Goal: Check status: Check status

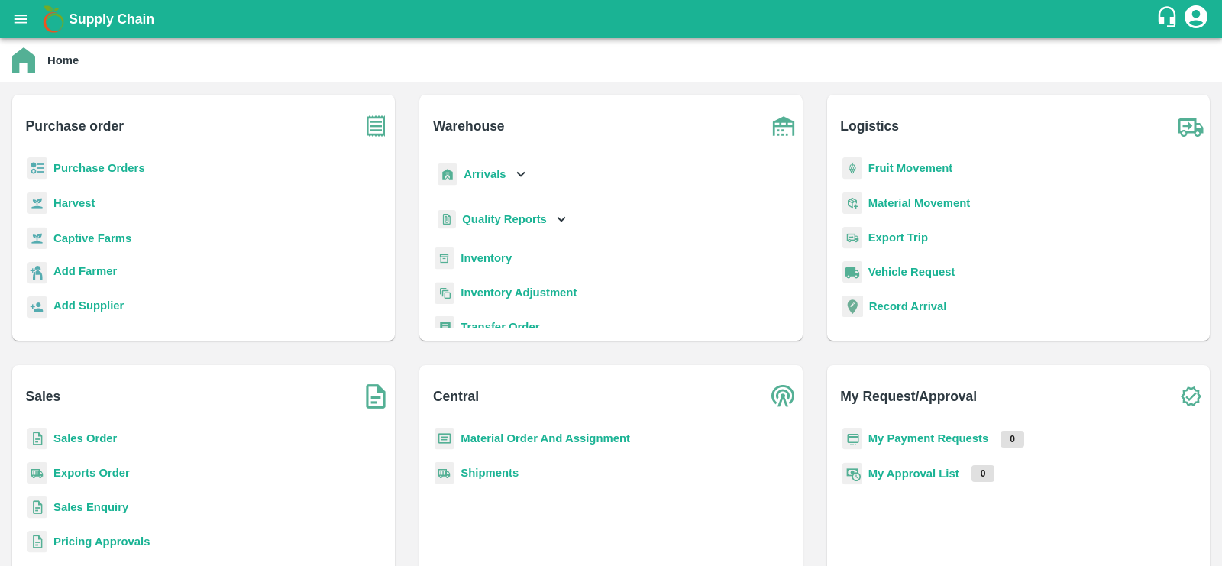
click at [78, 436] on b "Sales Order" at bounding box center [84, 438] width 63 height 12
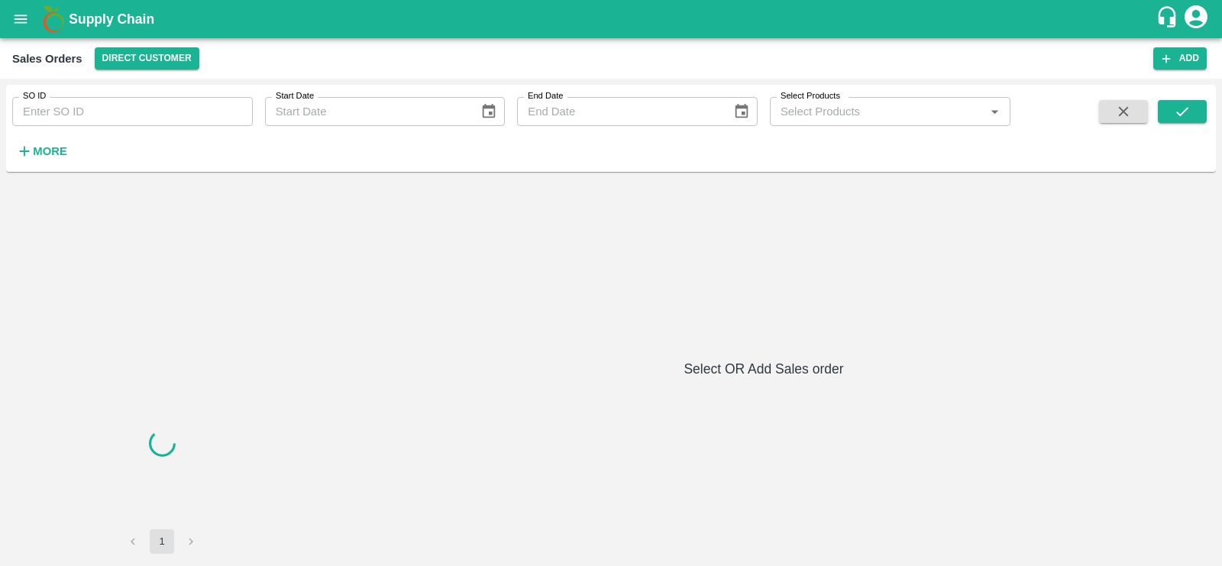
click at [131, 110] on input "SO ID" at bounding box center [132, 111] width 241 height 29
paste input "SO-588257"
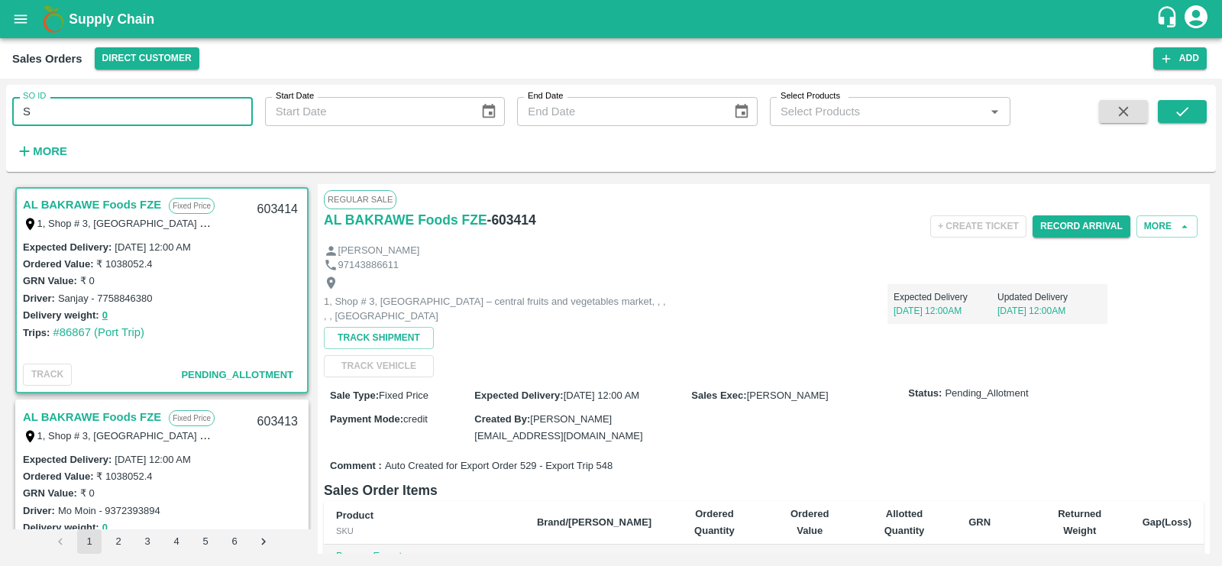
type input "S"
drag, startPoint x: 44, startPoint y: 111, endPoint x: 158, endPoint y: 112, distance: 113.8
click at [158, 112] on input "SO-588257" at bounding box center [132, 111] width 241 height 29
type input "S"
type input "588257"
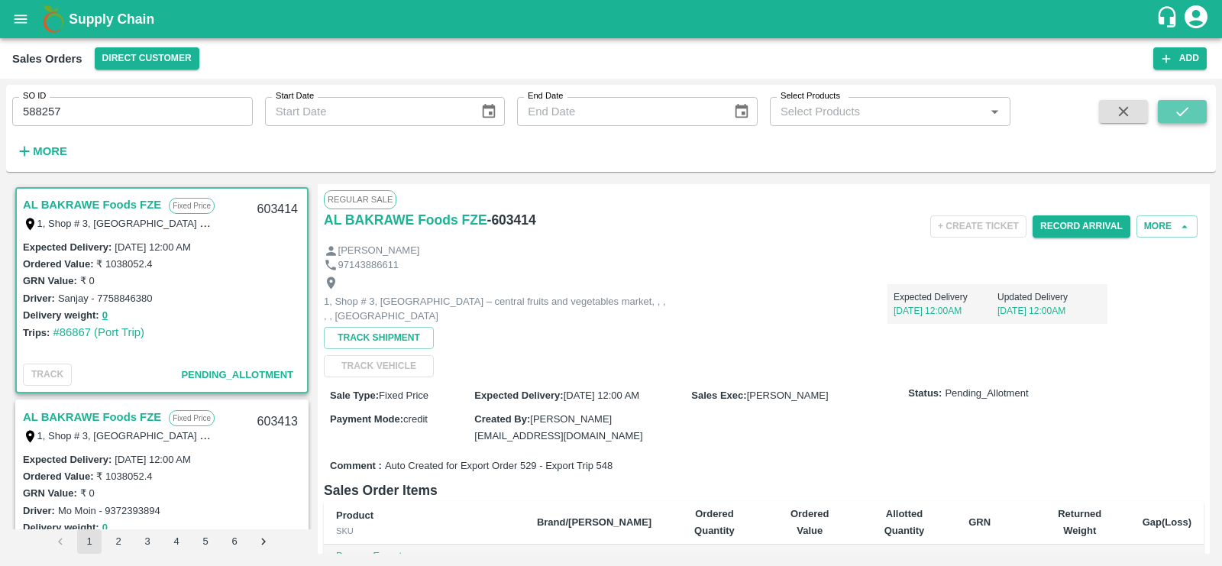
click at [1187, 121] on button "submit" at bounding box center [1182, 111] width 49 height 23
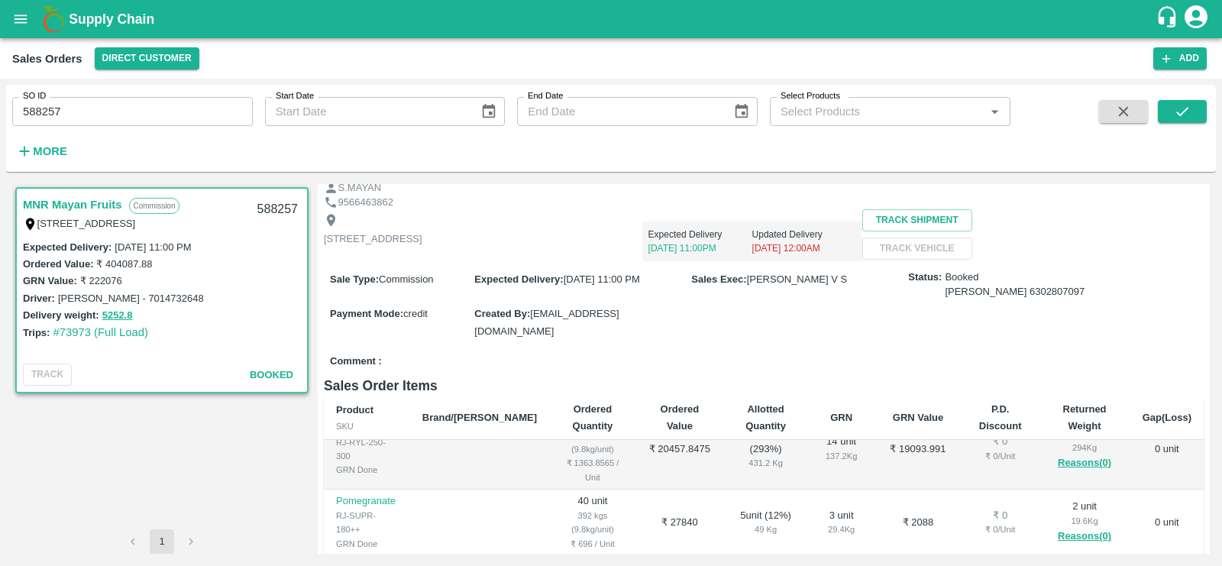
scroll to position [58, 0]
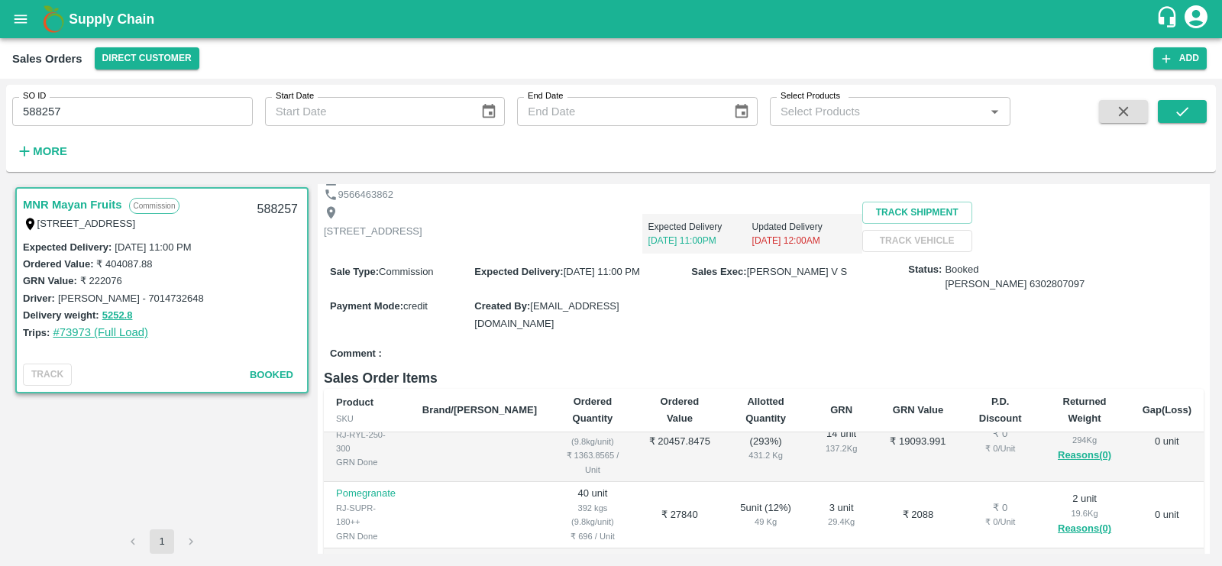
click at [105, 333] on link "#73973 (Full Load)" at bounding box center [100, 332] width 95 height 12
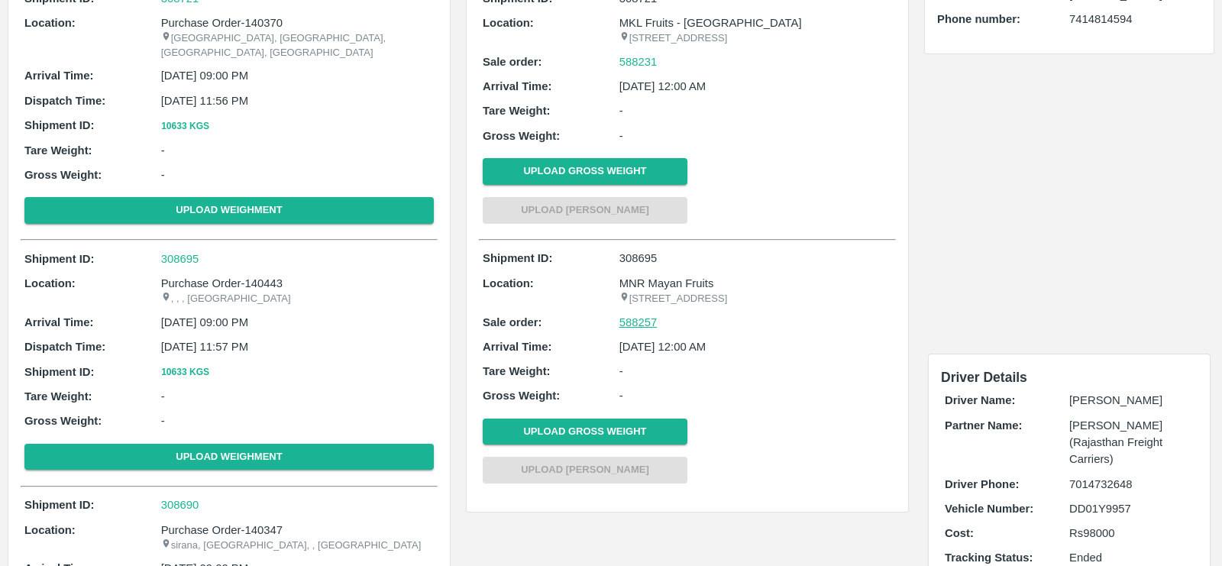
scroll to position [189, 0]
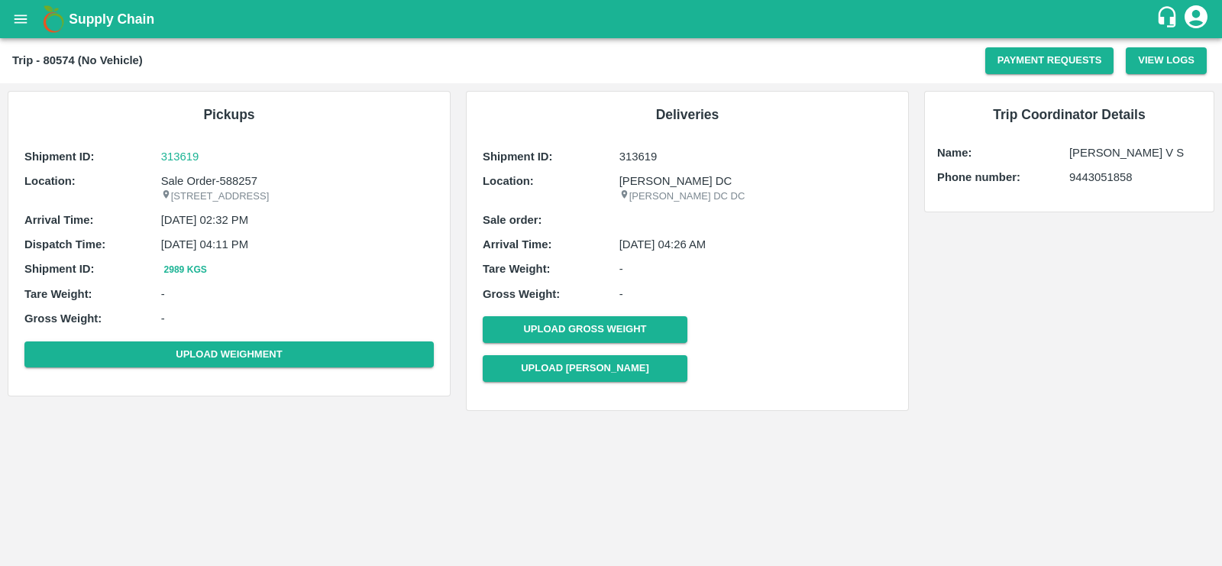
click at [758, 244] on p "30 Apr 2025, 04:26 AM" at bounding box center [755, 244] width 273 height 17
click at [736, 244] on p "30 Apr 2025, 04:26 AM" at bounding box center [755, 244] width 273 height 17
click at [192, 157] on p "313619" at bounding box center [297, 156] width 273 height 17
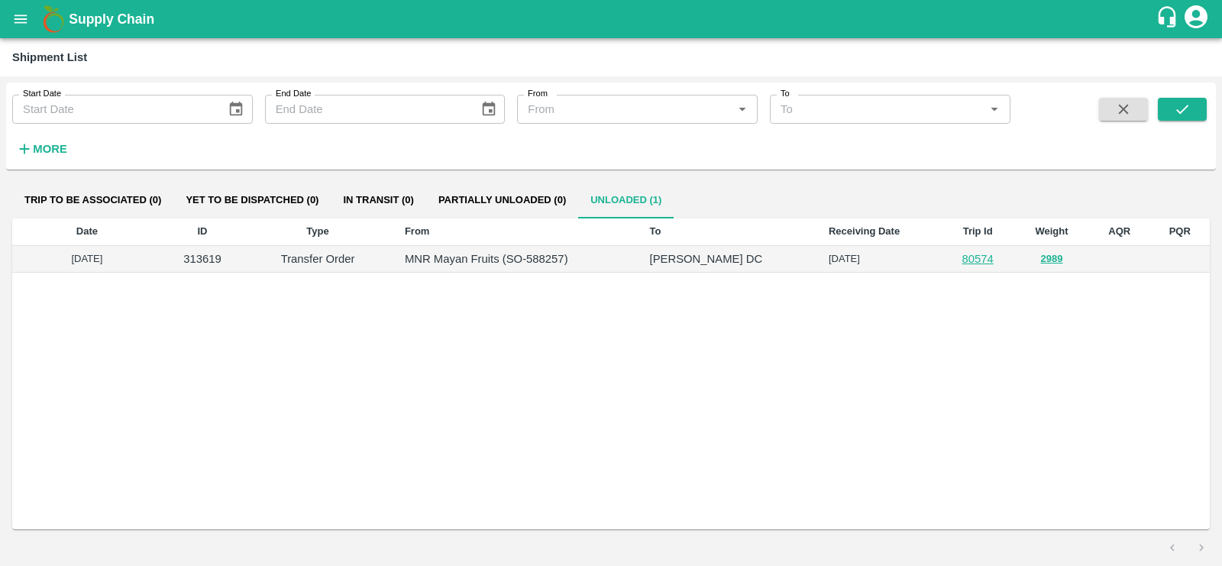
click at [627, 203] on button "Unloaded (1)" at bounding box center [625, 200] width 95 height 37
drag, startPoint x: 117, startPoint y: 260, endPoint x: 34, endPoint y: 258, distance: 83.3
click at [34, 258] on td "04 Mar 2025" at bounding box center [87, 259] width 150 height 27
copy td "04 Mar 2025"
click at [19, 15] on icon "open drawer" at bounding box center [21, 19] width 13 height 8
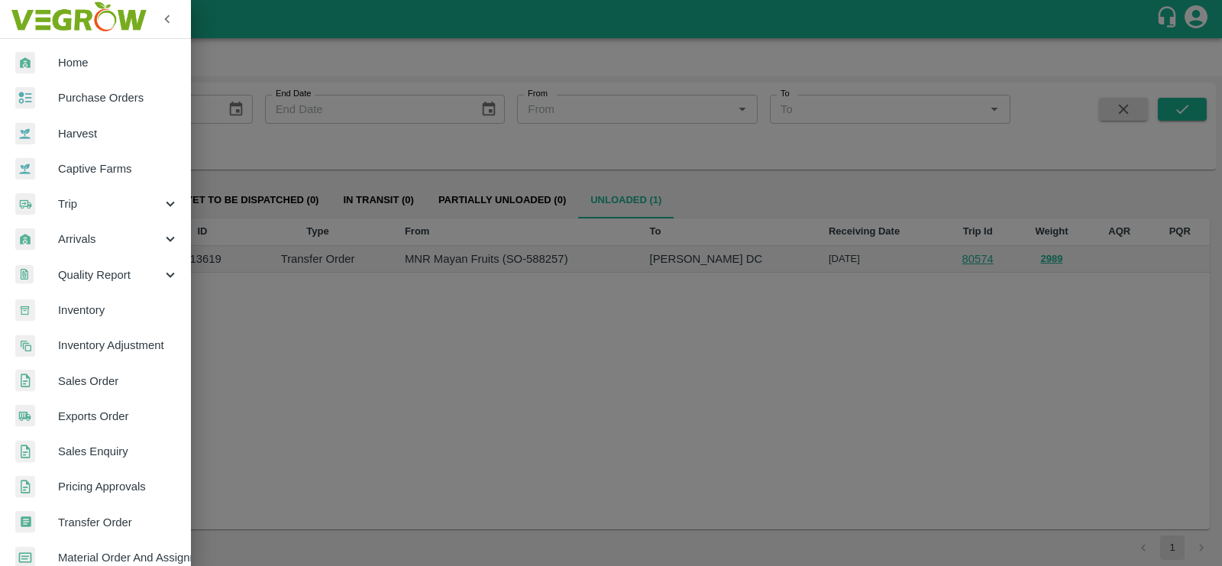
click at [99, 393] on link "Sales Order" at bounding box center [95, 381] width 191 height 35
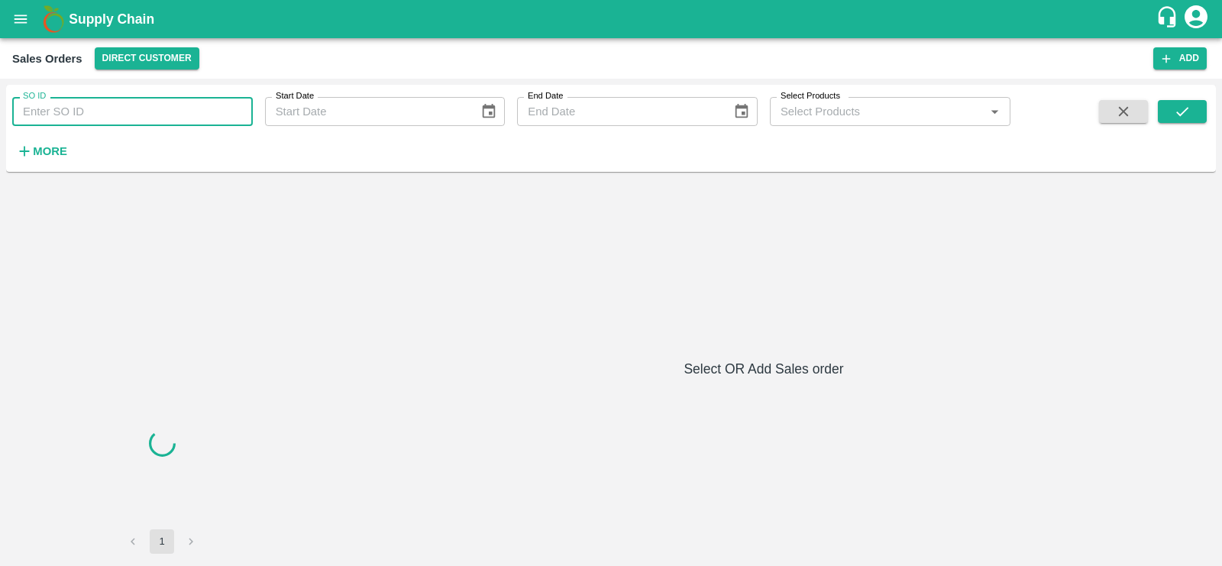
click at [90, 106] on input "SO ID" at bounding box center [132, 111] width 241 height 29
paste input "SO-588231"
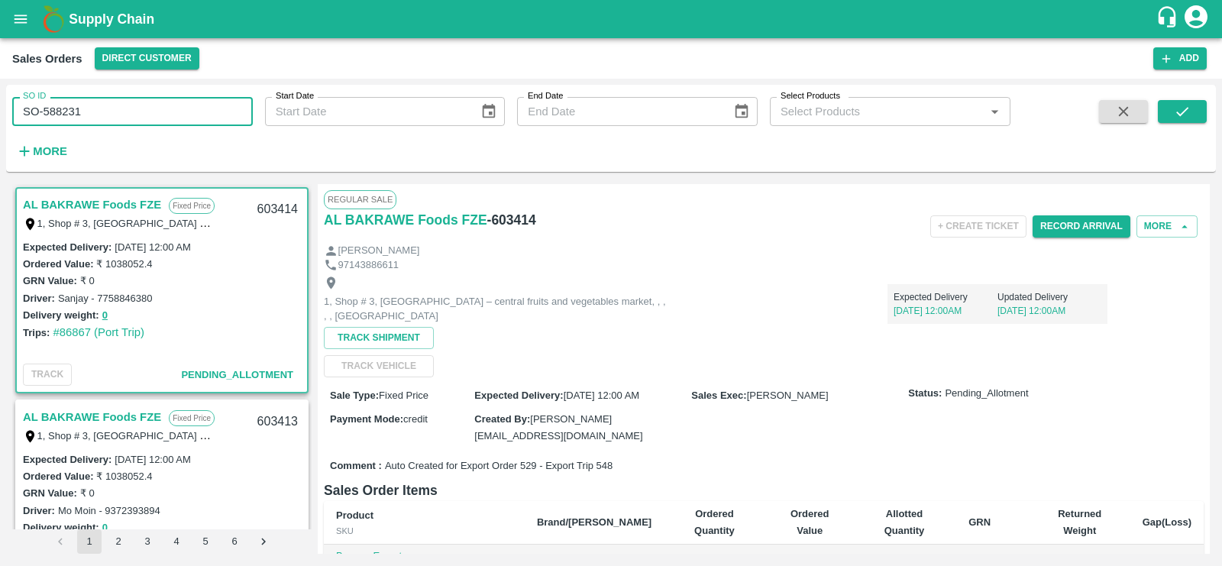
type input "SO-588231"
click at [1173, 105] on button "submit" at bounding box center [1182, 111] width 49 height 23
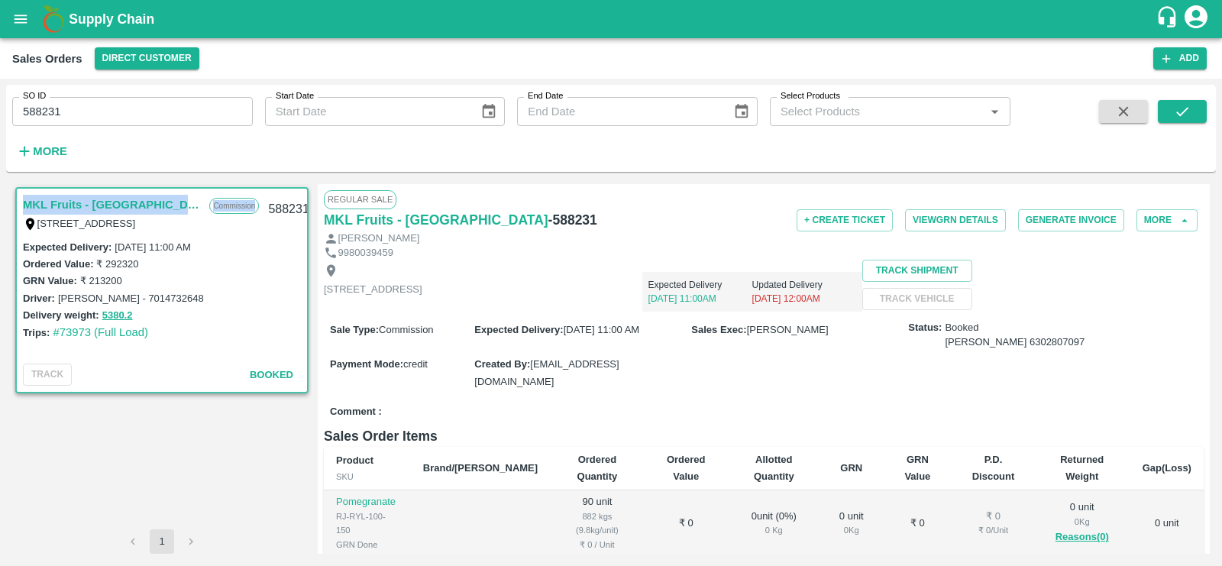
drag, startPoint x: 152, startPoint y: 212, endPoint x: 21, endPoint y: 206, distance: 131.5
click at [21, 206] on div "MKL Fruits - Bangalore Commission F -46, Singena agrahara road, Huskur , Bangal…" at bounding box center [162, 213] width 290 height 49
copy div "MKL Fruits - Bangalore Commission"
click at [86, 101] on input "588231" at bounding box center [132, 111] width 241 height 29
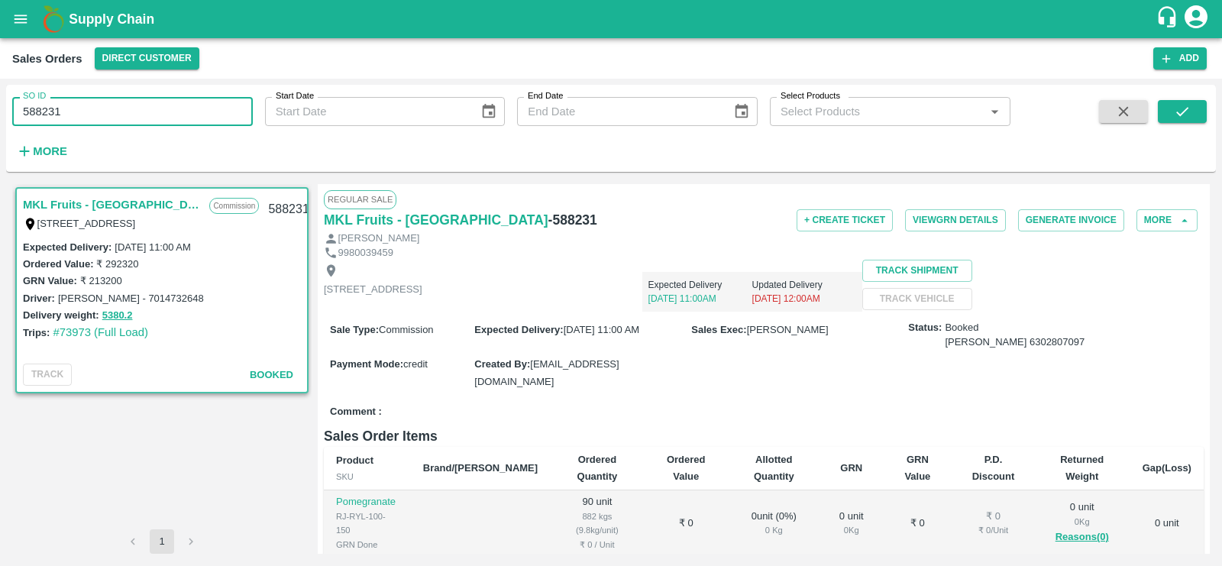
click at [86, 101] on input "588231" at bounding box center [132, 111] width 241 height 29
paste input "text"
drag, startPoint x: 43, startPoint y: 111, endPoint x: 150, endPoint y: 111, distance: 107.7
click at [150, 111] on input "SO-590954" at bounding box center [132, 111] width 241 height 29
type input "S"
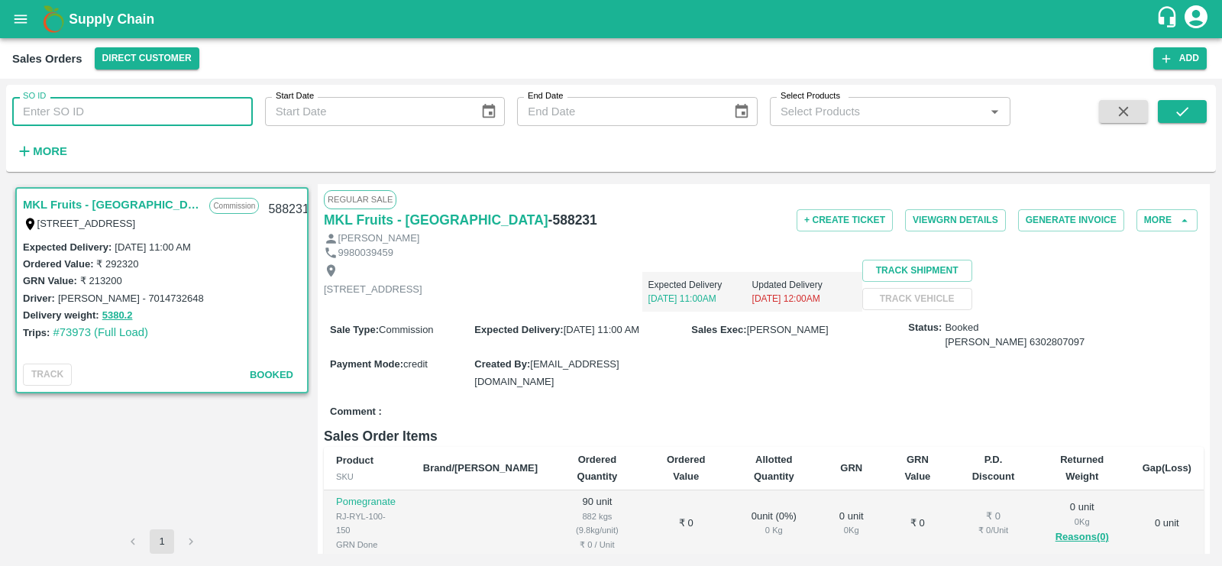
paste input "text"
click at [1184, 112] on icon "submit" at bounding box center [1182, 111] width 12 height 9
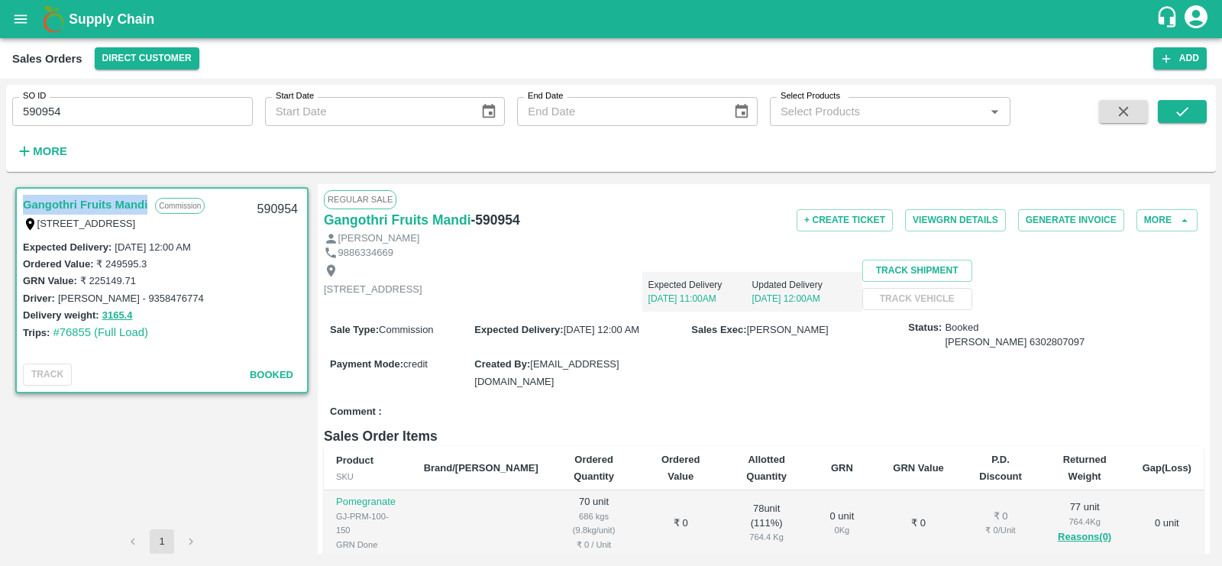
drag, startPoint x: 148, startPoint y: 210, endPoint x: 15, endPoint y: 208, distance: 133.7
click at [15, 208] on div "Gangothri Fruits Mandi Commission I-51, I-51 Huskur Market Bangalore - Electron…" at bounding box center [161, 356] width 299 height 345
copy link "Gangothri Fruits Mandi"
click at [52, 118] on input "590954" at bounding box center [132, 111] width 241 height 29
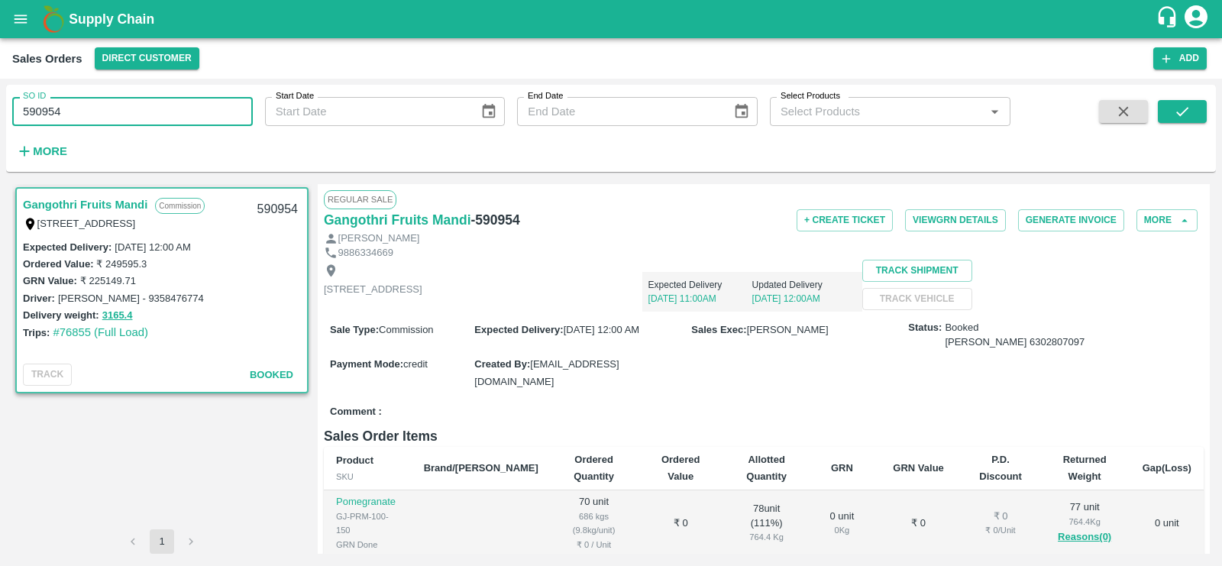
click at [52, 118] on input "590954" at bounding box center [132, 111] width 241 height 29
paste input "text"
drag, startPoint x: 41, startPoint y: 109, endPoint x: 103, endPoint y: 112, distance: 61.9
click at [103, 112] on input "SO-588257" at bounding box center [132, 111] width 241 height 29
drag, startPoint x: 44, startPoint y: 110, endPoint x: 131, endPoint y: 111, distance: 86.3
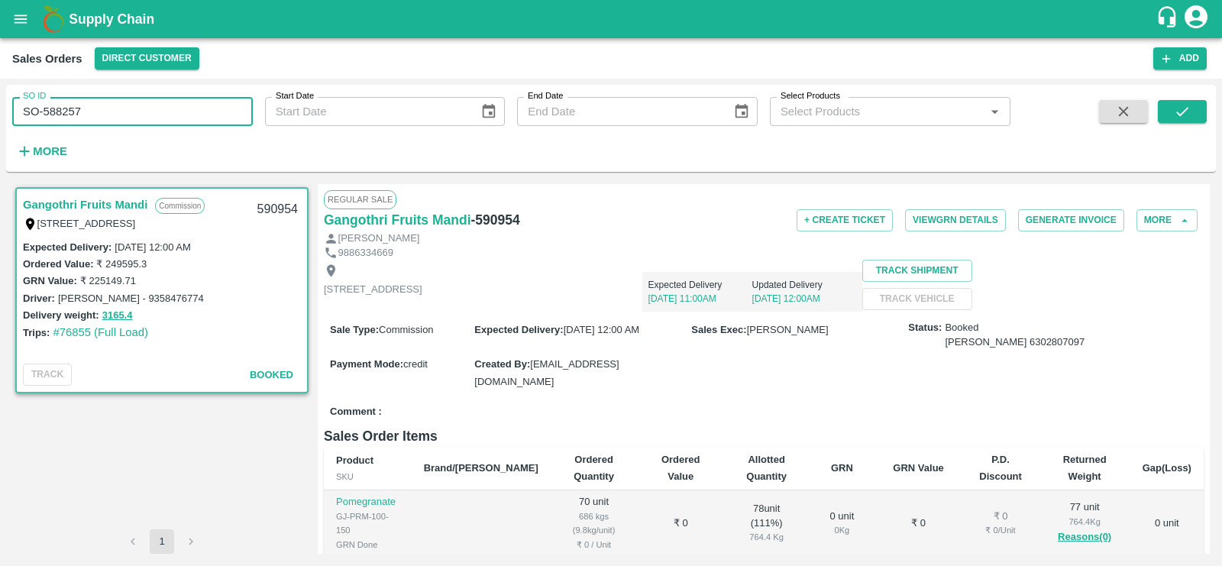
click at [131, 111] on input "SO-588257" at bounding box center [132, 111] width 241 height 29
type input "S"
paste input "text"
type input "588257"
click at [1175, 116] on icon "submit" at bounding box center [1182, 111] width 17 height 17
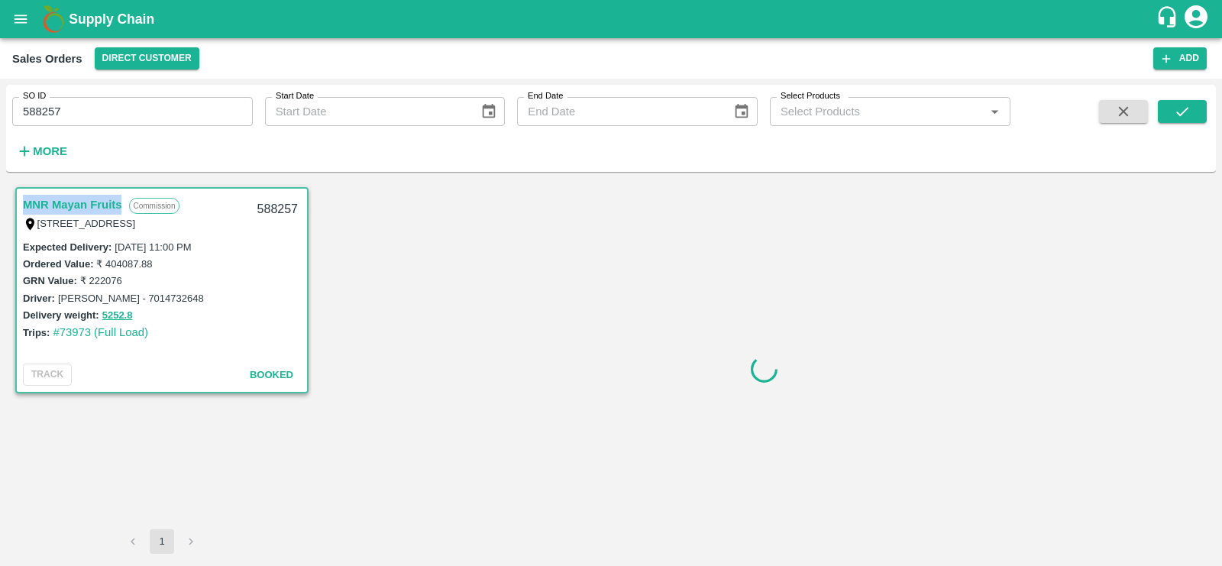
drag, startPoint x: 123, startPoint y: 212, endPoint x: 15, endPoint y: 202, distance: 108.1
click at [15, 202] on div "MNR Mayan Fruits Commission 8, smart fruits mattuthavani, Madurai, Madurai, TAM…" at bounding box center [161, 290] width 293 height 206
copy link "MNR Mayan Fruits"
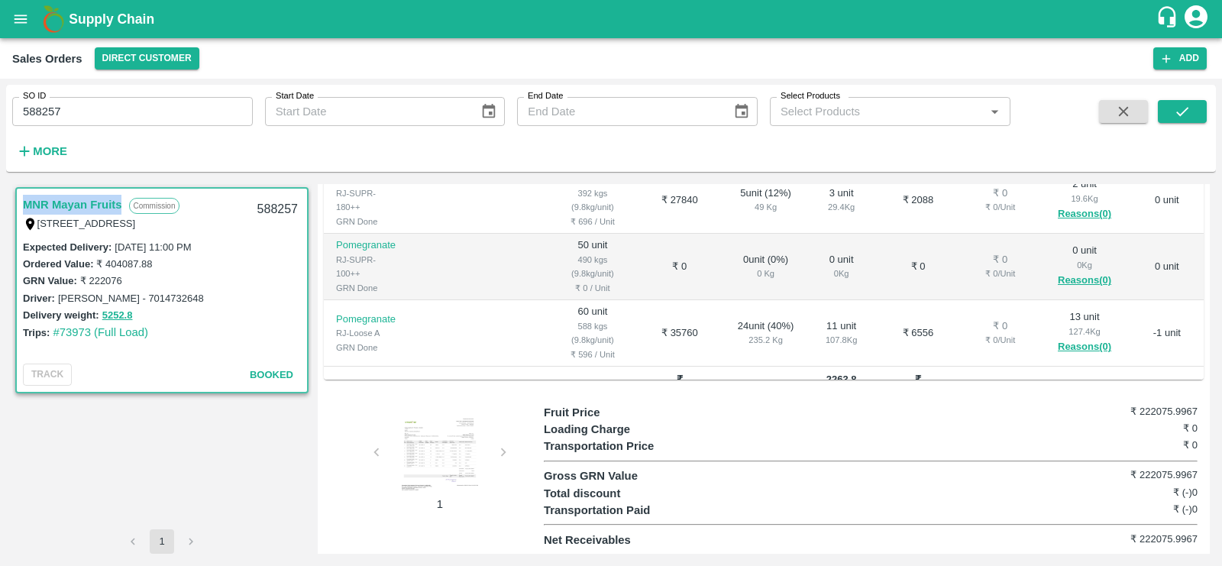
scroll to position [369, 0]
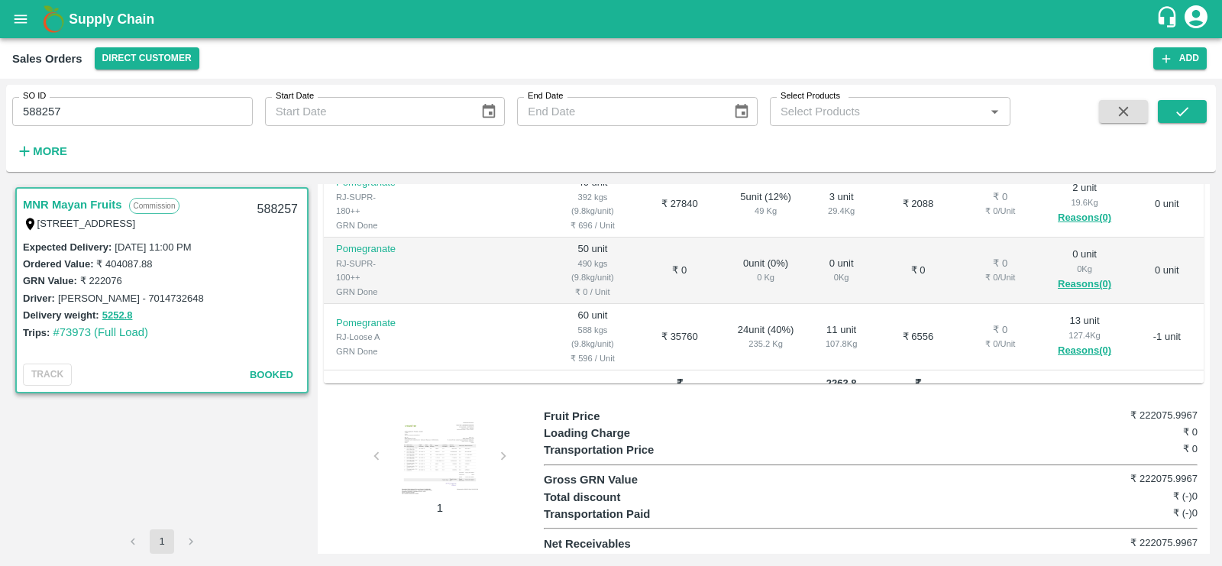
click at [279, 207] on div "588257" at bounding box center [277, 210] width 59 height 36
copy div "588257"
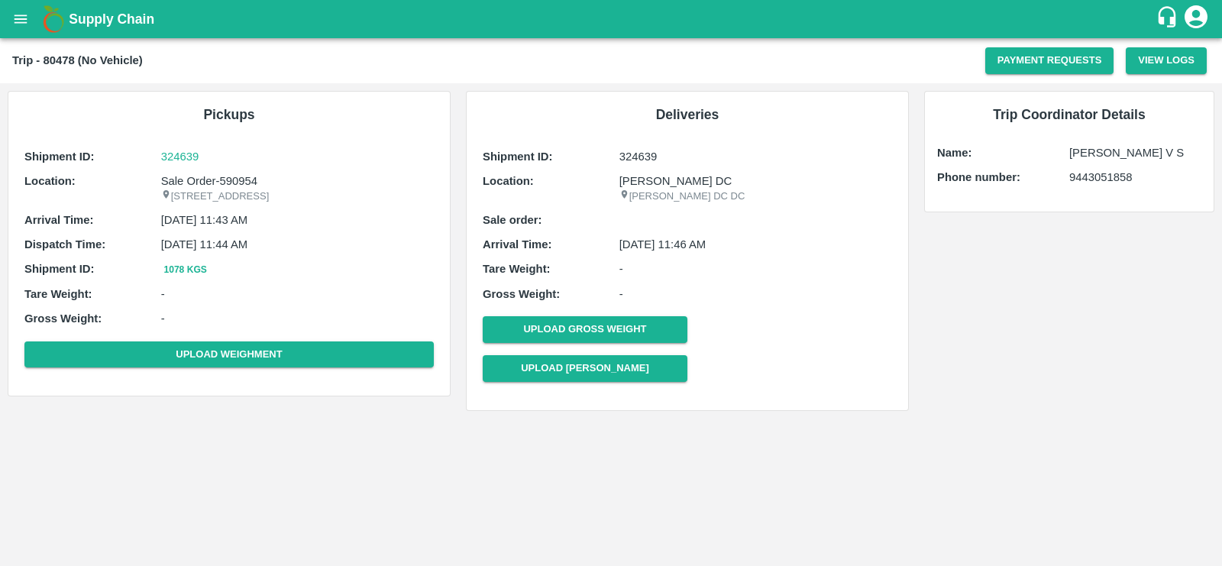
click at [320, 95] on div "Pickups Shipment ID: 324639 Location: Sale Order-590954 I-51, I-51 [GEOGRAPHIC_…" at bounding box center [228, 244] width 441 height 305
click at [211, 179] on p "Sale Order-588231" at bounding box center [297, 181] width 273 height 17
